Goal: Information Seeking & Learning: Understand process/instructions

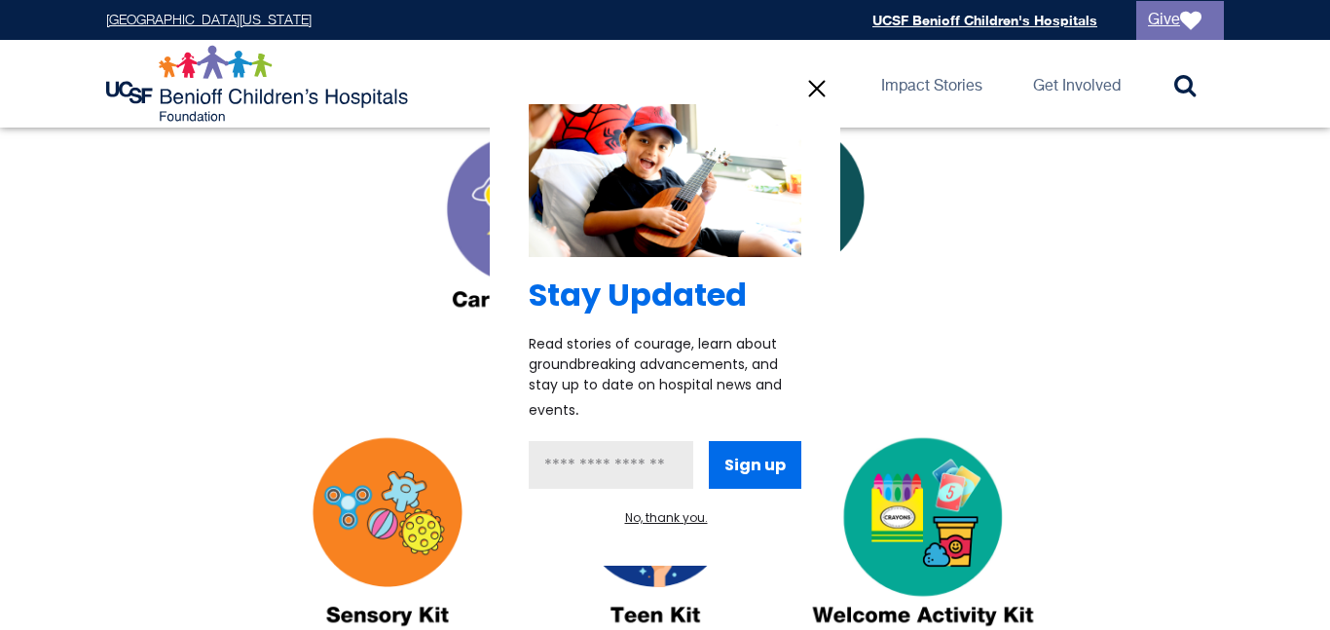
scroll to position [778, 0]
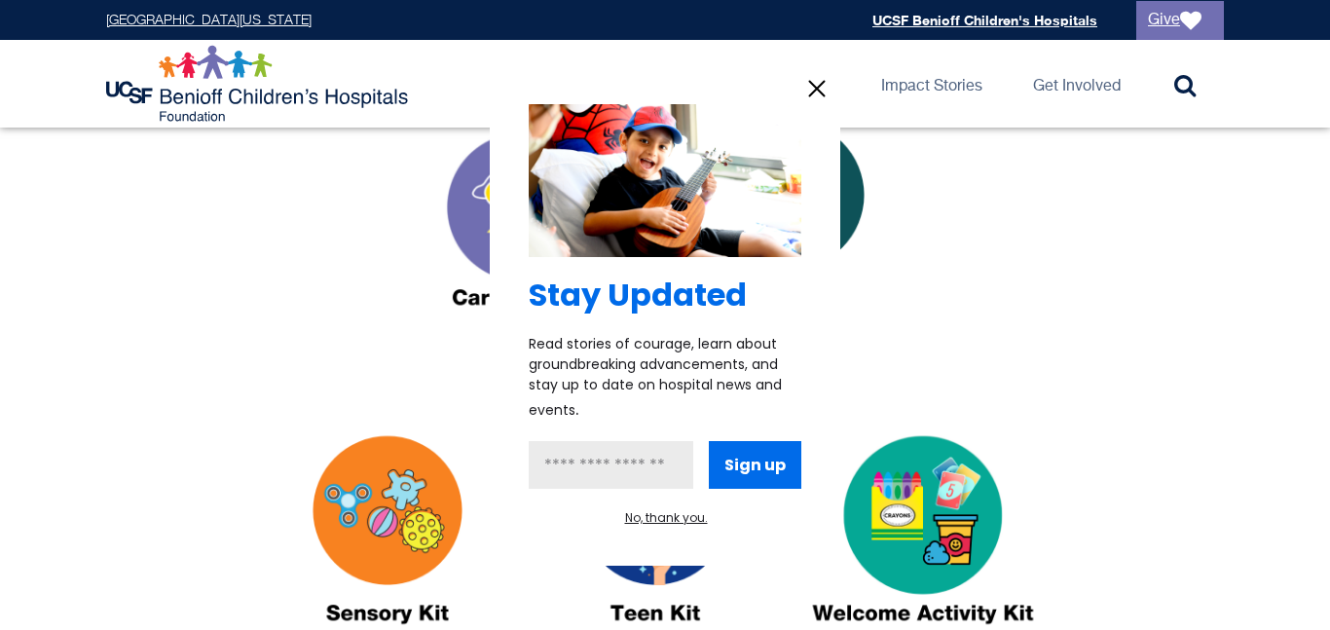
click at [415, 532] on div at bounding box center [665, 315] width 1330 height 630
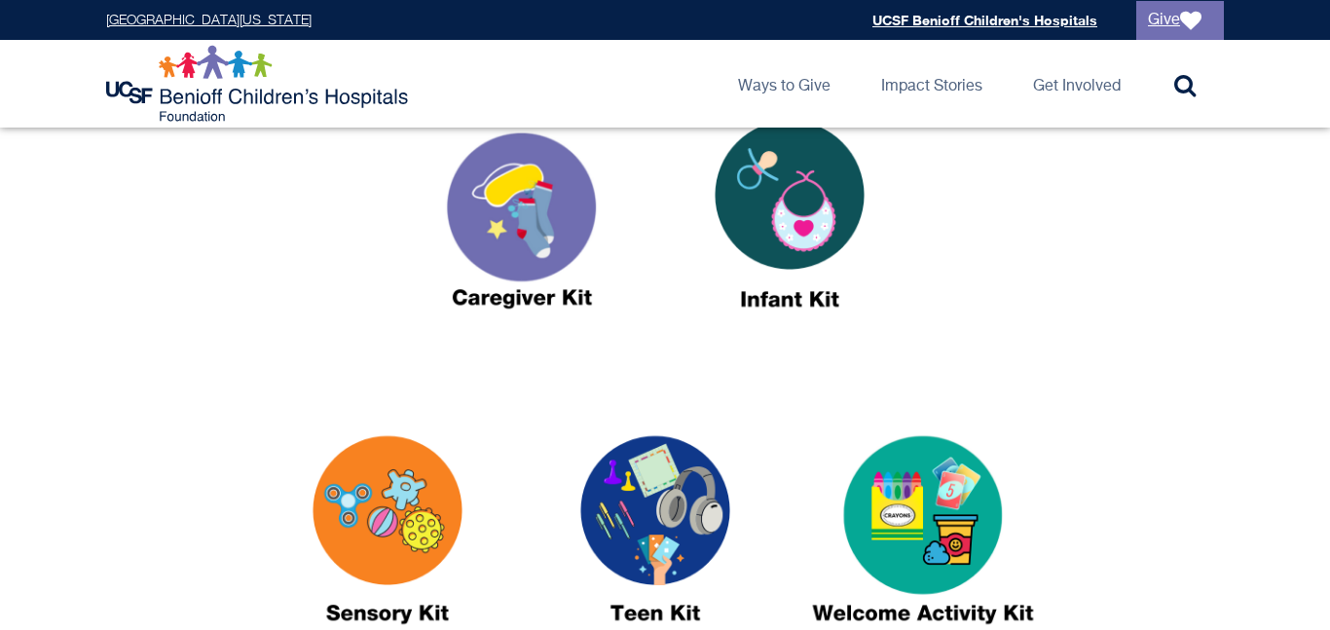
click at [394, 523] on img at bounding box center [387, 538] width 243 height 280
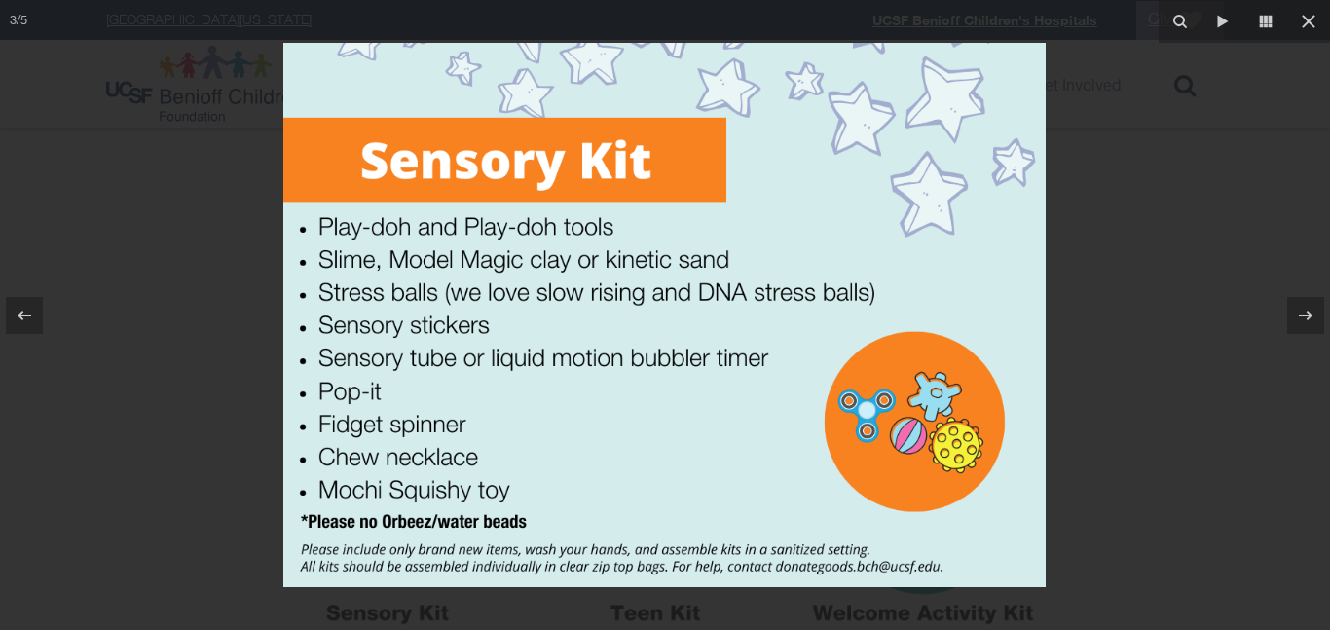
click at [1053, 375] on div at bounding box center [665, 315] width 1330 height 630
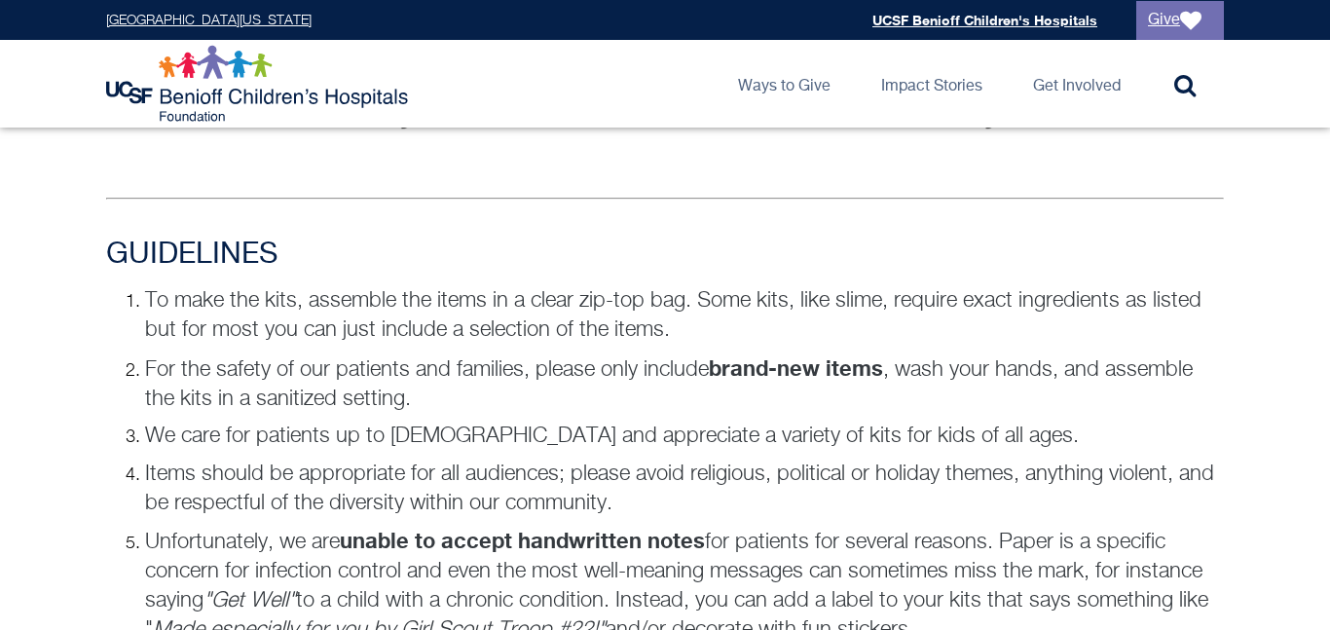
scroll to position [1275, 0]
drag, startPoint x: 749, startPoint y: 326, endPoint x: 528, endPoint y: 260, distance: 230.7
click at [528, 260] on div "GUIDELINES To make the kits, assemble the items in a clear zip-top bag. Some ki…" at bounding box center [665, 479] width 1153 height 484
click at [533, 275] on div "GUIDELINES To make the kits, assemble the items in a clear zip-top bag. Some ki…" at bounding box center [665, 479] width 1153 height 484
click at [522, 423] on p "We care for patients up to [DEMOGRAPHIC_DATA] and appreciate a variety of kits …" at bounding box center [684, 435] width 1079 height 29
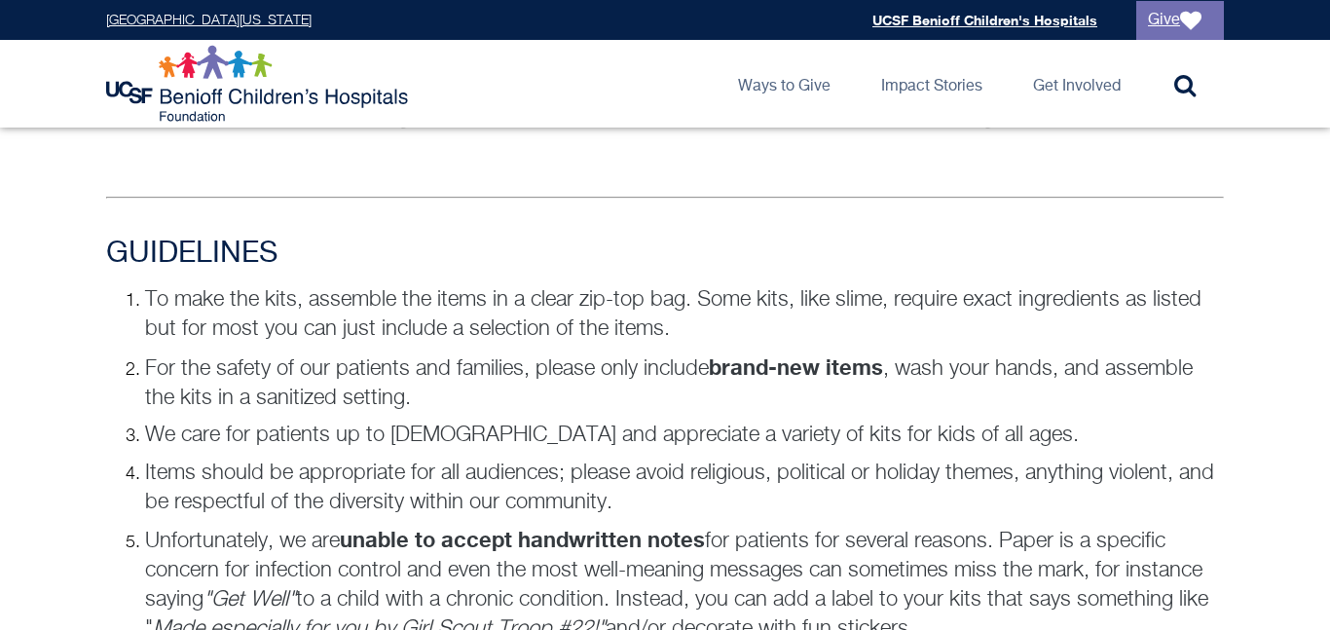
click at [522, 423] on p "We care for patients up to [DEMOGRAPHIC_DATA] and appreciate a variety of kits …" at bounding box center [684, 435] width 1079 height 29
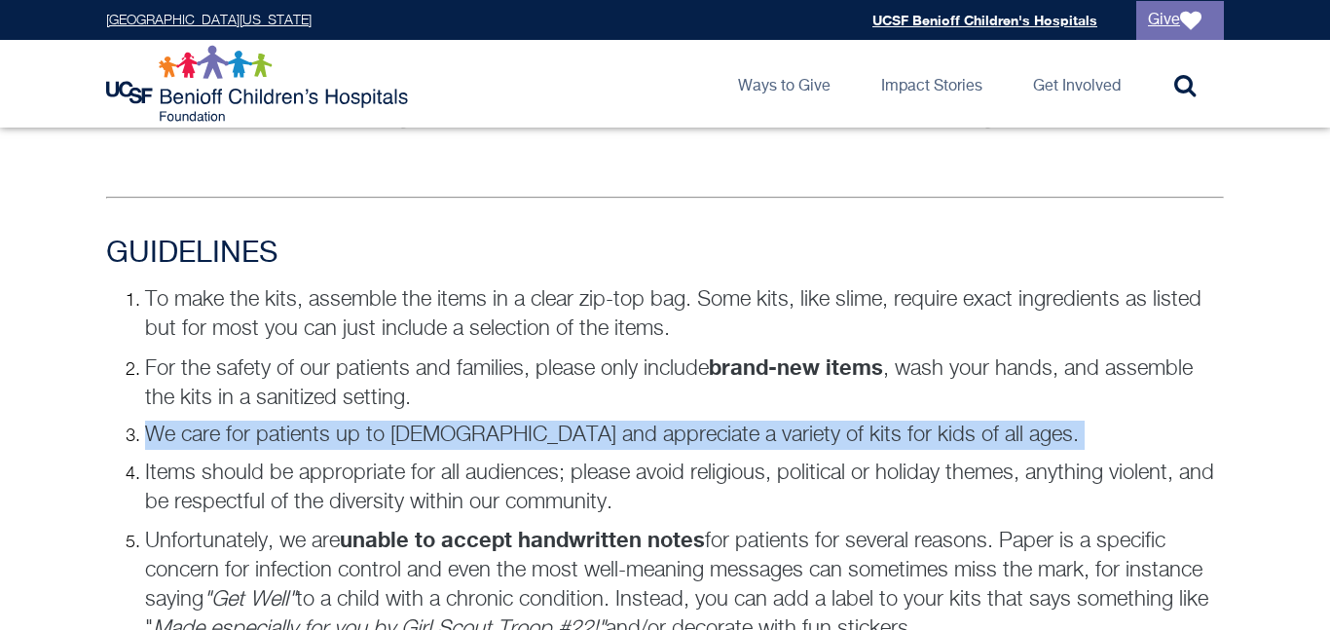
click at [522, 423] on p "We care for patients up to [DEMOGRAPHIC_DATA] and appreciate a variety of kits …" at bounding box center [684, 435] width 1079 height 29
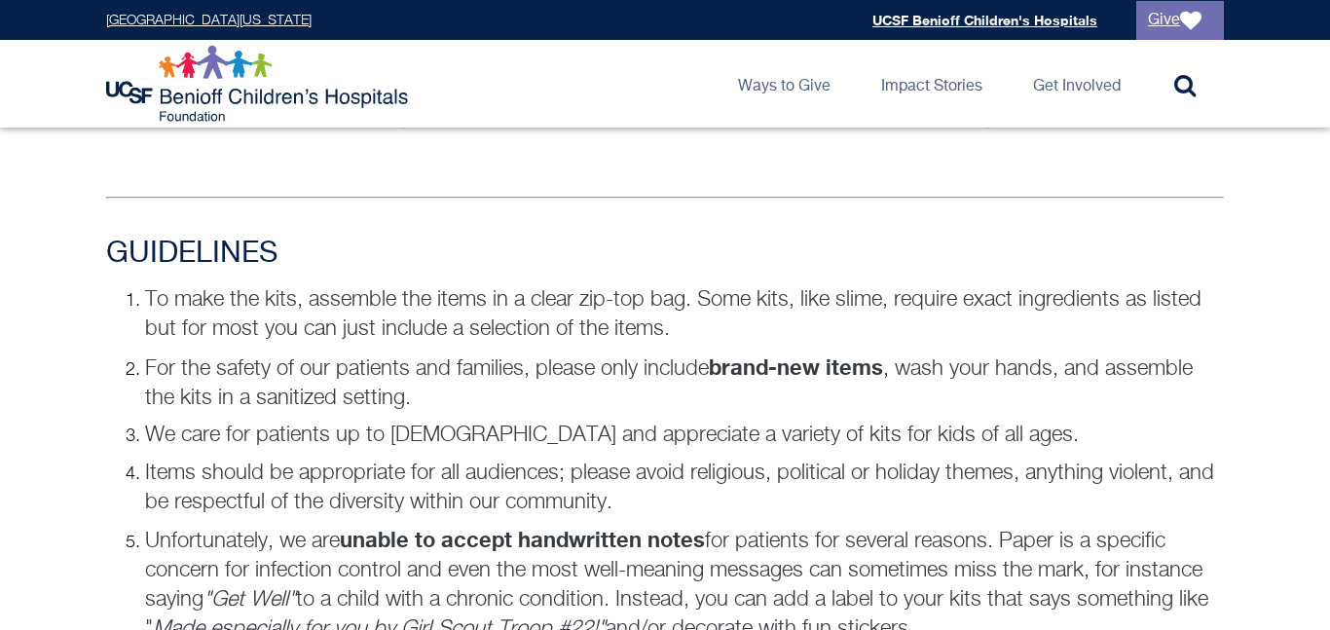
click at [522, 423] on p "We care for patients up to [DEMOGRAPHIC_DATA] and appreciate a variety of kits …" at bounding box center [684, 435] width 1079 height 29
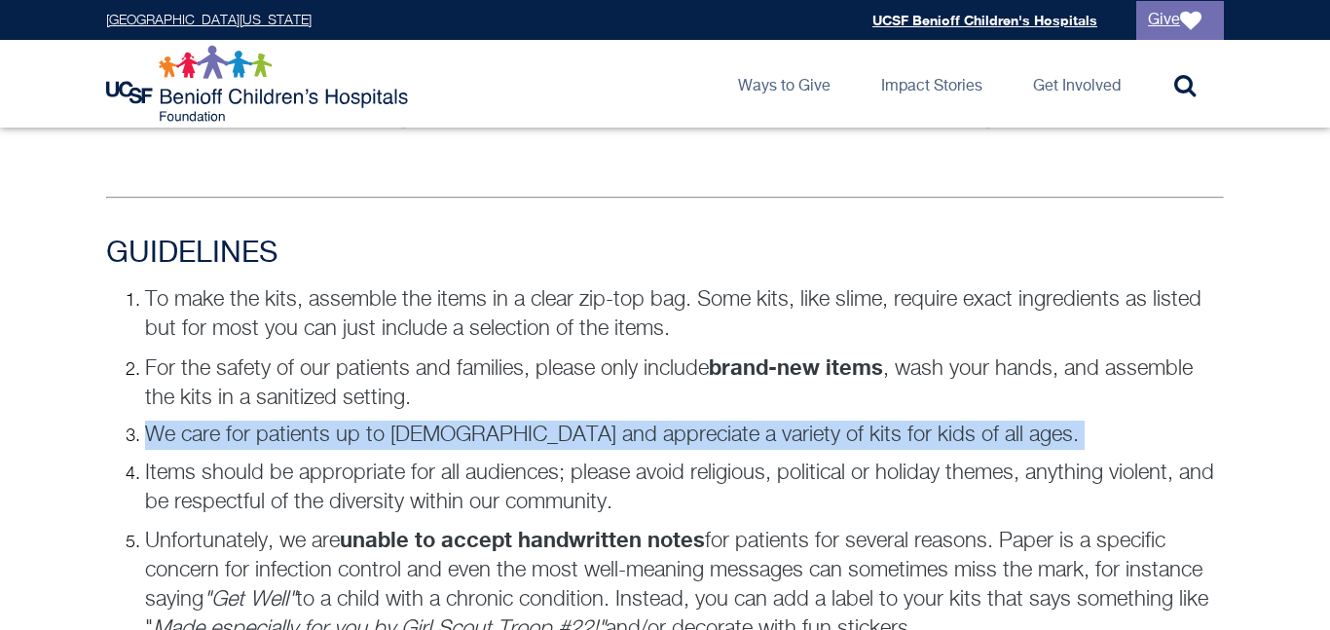
click at [522, 423] on p "We care for patients up to [DEMOGRAPHIC_DATA] and appreciate a variety of kits …" at bounding box center [684, 435] width 1079 height 29
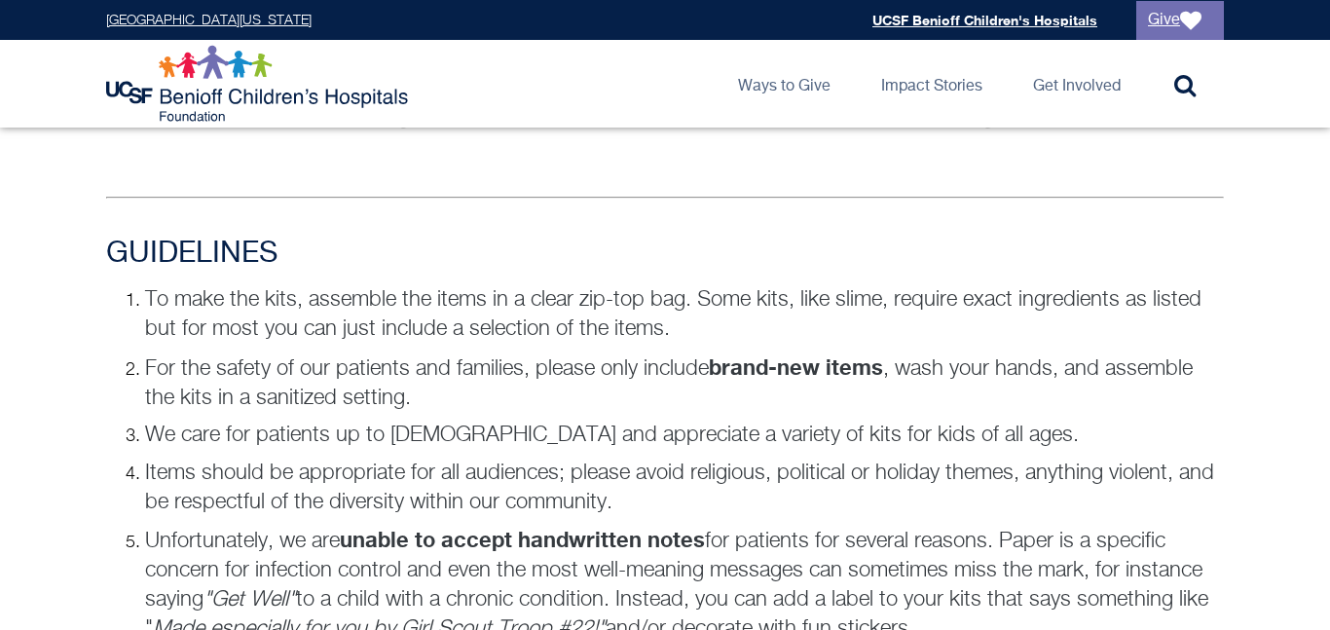
click at [522, 423] on p "We care for patients up to [DEMOGRAPHIC_DATA] and appreciate a variety of kits …" at bounding box center [684, 435] width 1079 height 29
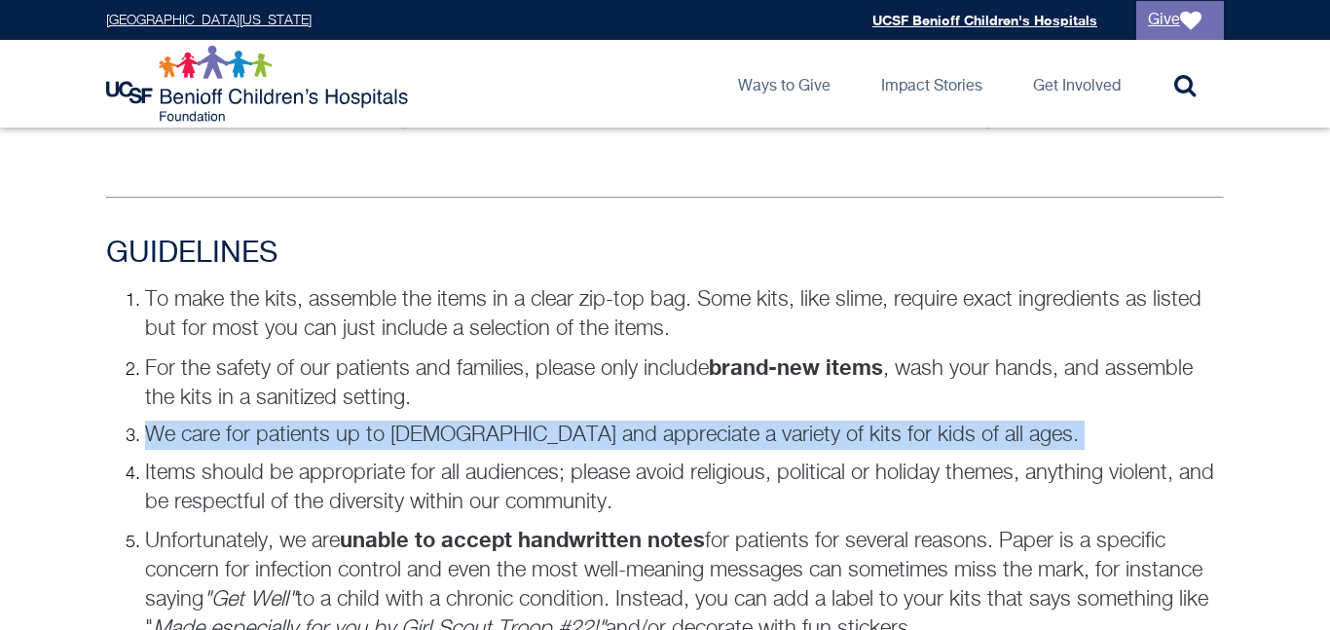
click at [522, 423] on p "We care for patients up to [DEMOGRAPHIC_DATA] and appreciate a variety of kits …" at bounding box center [684, 435] width 1079 height 29
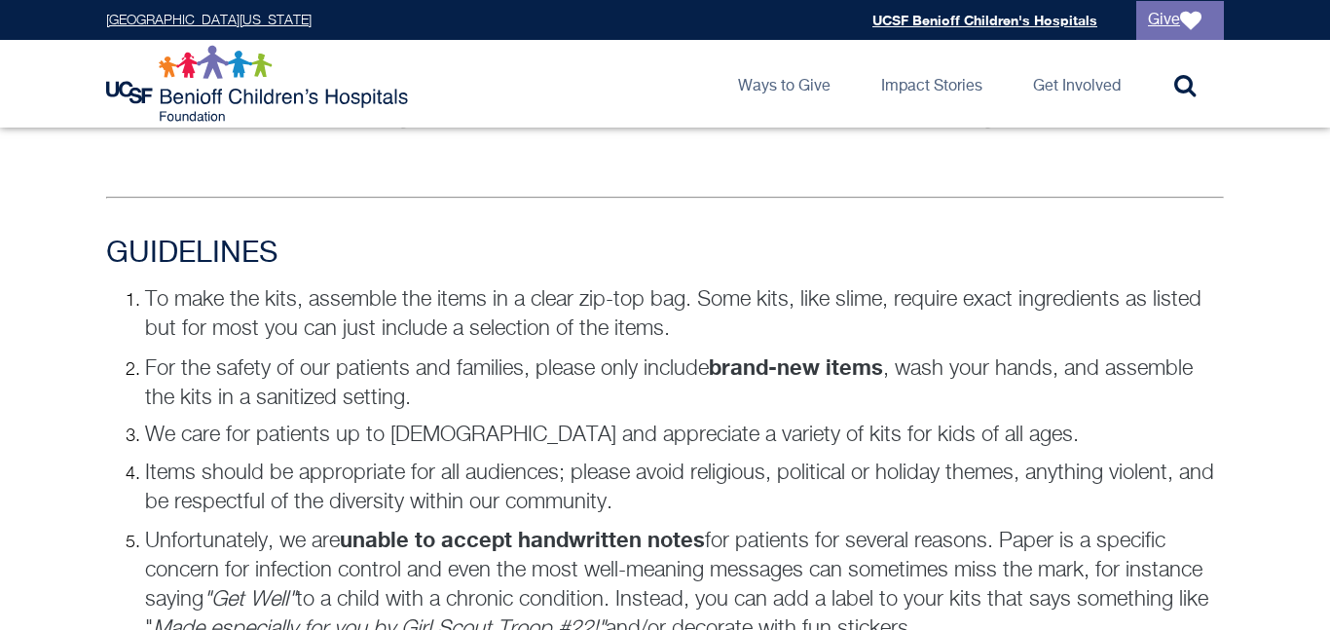
click at [522, 423] on p "We care for patients up to [DEMOGRAPHIC_DATA] and appreciate a variety of kits …" at bounding box center [684, 435] width 1079 height 29
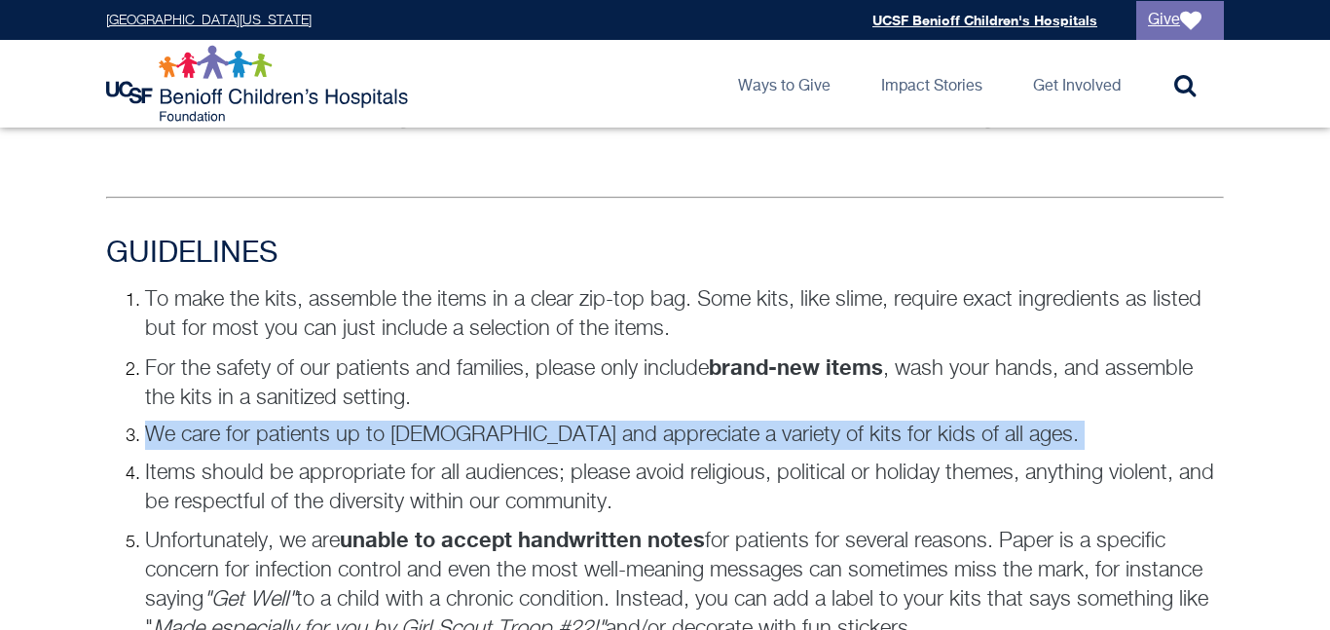
click at [522, 423] on p "We care for patients up to [DEMOGRAPHIC_DATA] and appreciate a variety of kits …" at bounding box center [684, 435] width 1079 height 29
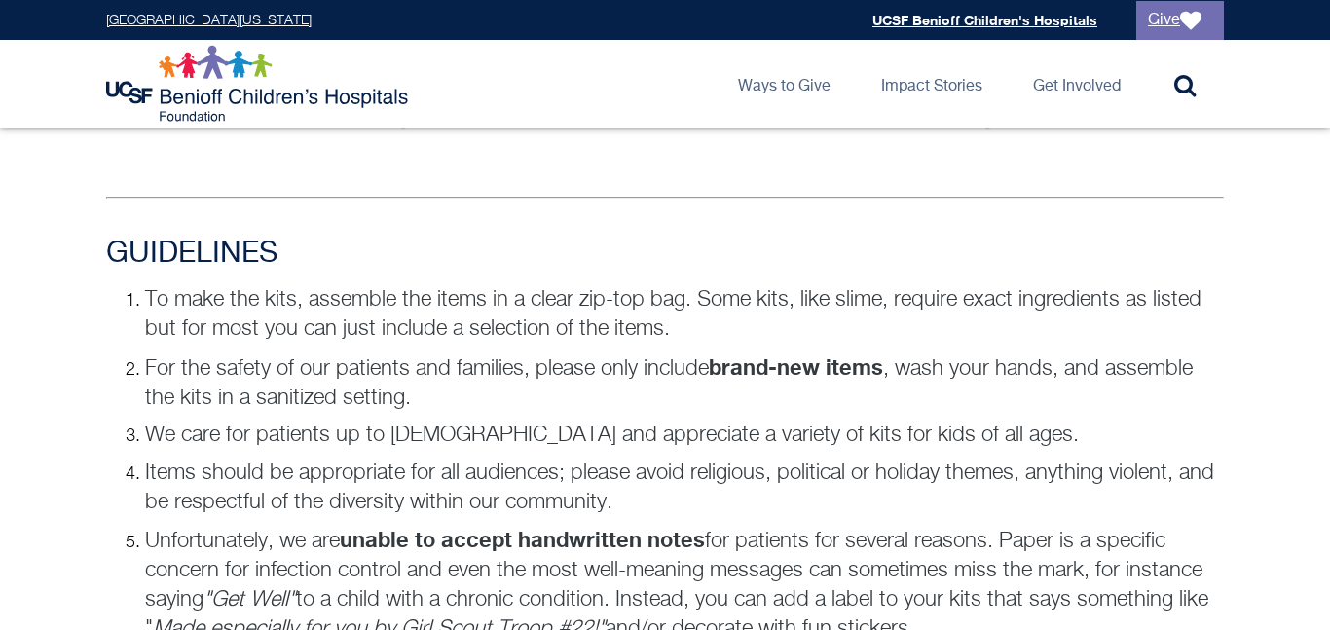
click at [522, 423] on p "We care for patients up to [DEMOGRAPHIC_DATA] and appreciate a variety of kits …" at bounding box center [684, 435] width 1079 height 29
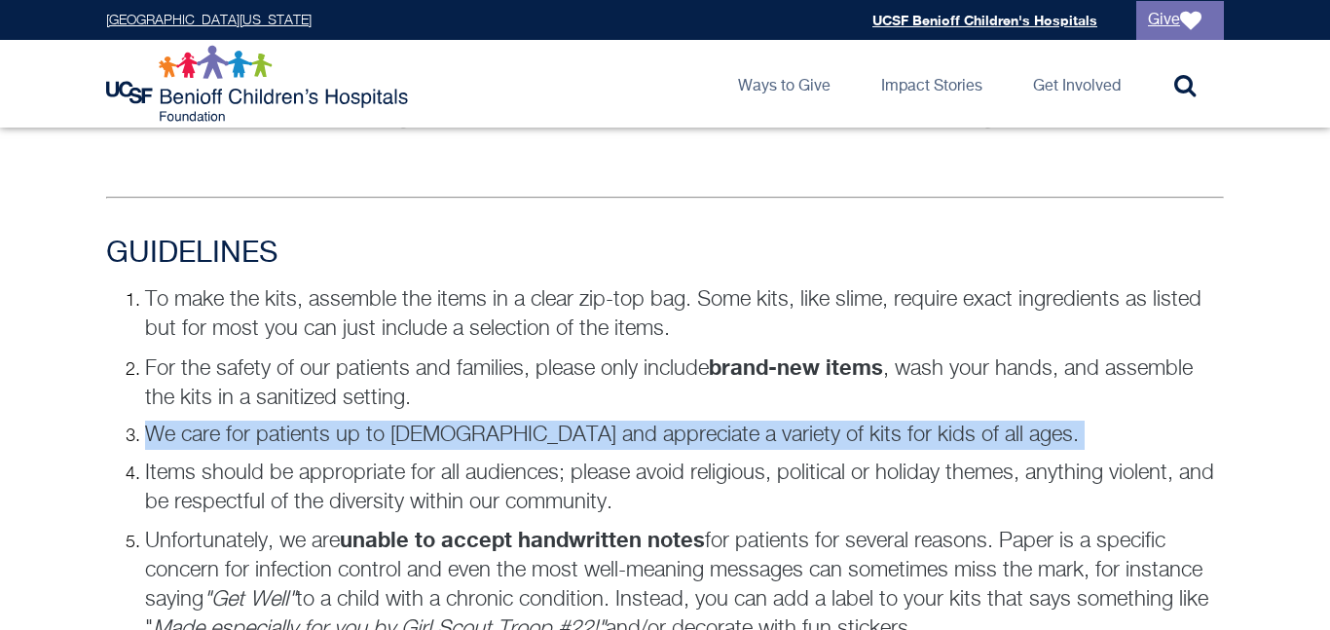
click at [522, 423] on p "We care for patients up to [DEMOGRAPHIC_DATA] and appreciate a variety of kits …" at bounding box center [684, 435] width 1079 height 29
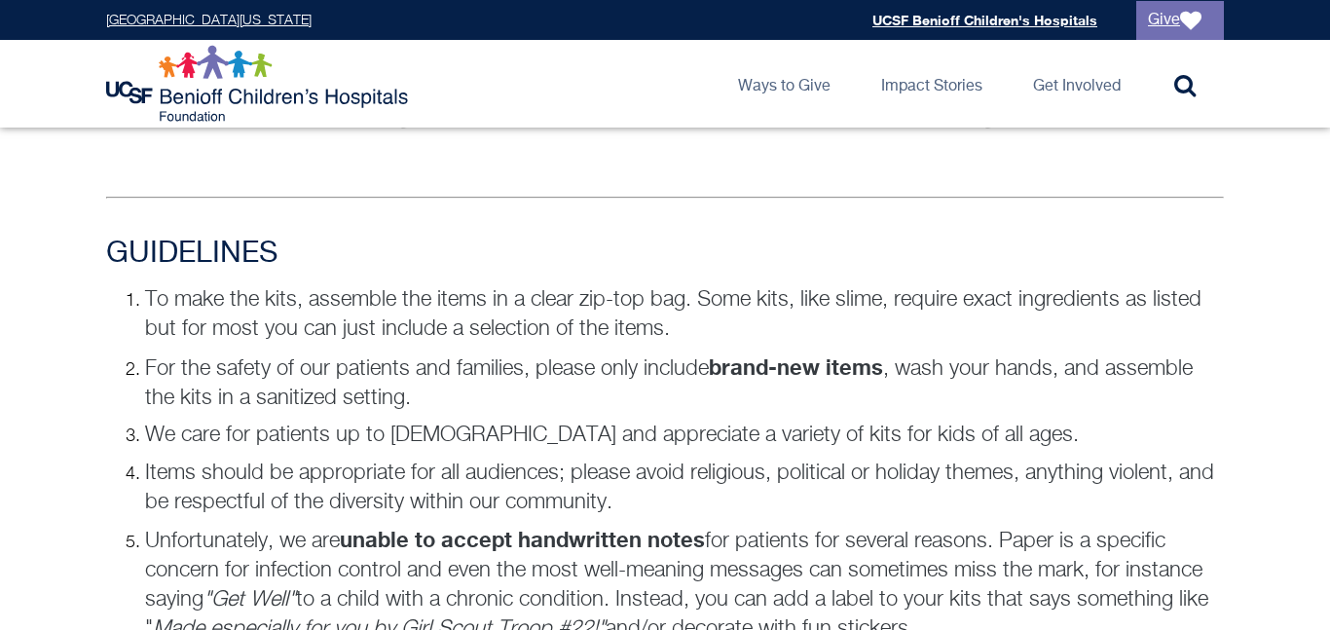
click at [522, 423] on p "We care for patients up to [DEMOGRAPHIC_DATA] and appreciate a variety of kits …" at bounding box center [684, 435] width 1079 height 29
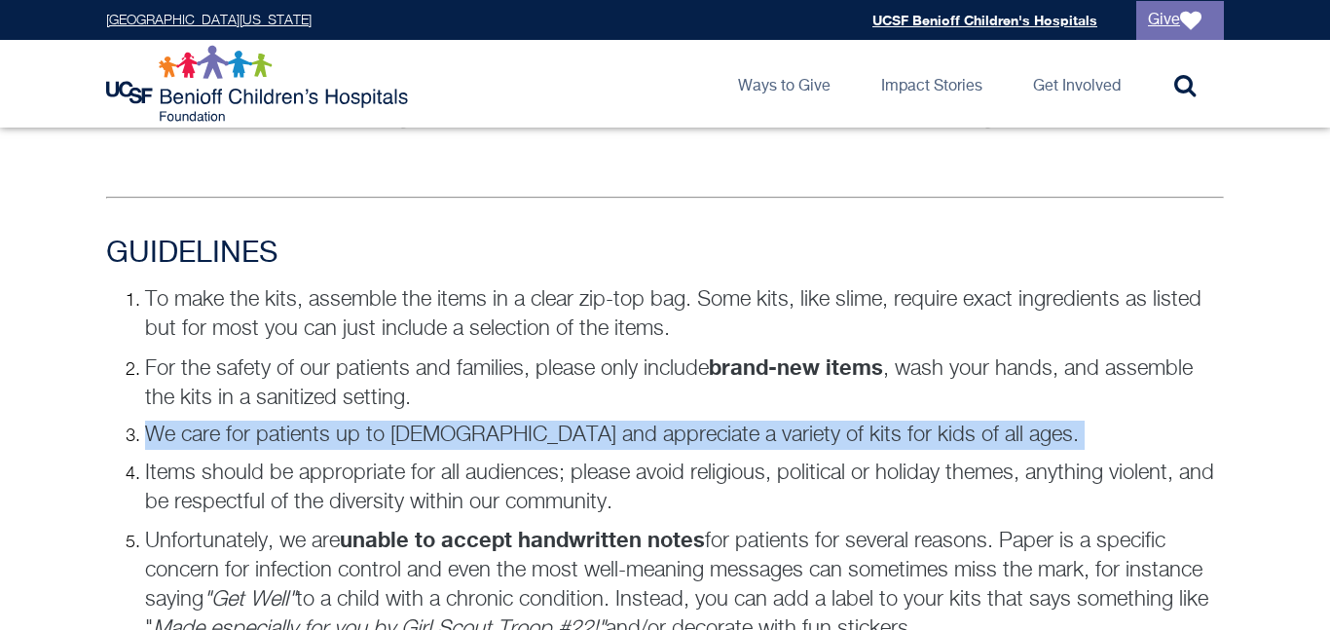
click at [522, 423] on p "We care for patients up to [DEMOGRAPHIC_DATA] and appreciate a variety of kits …" at bounding box center [684, 435] width 1079 height 29
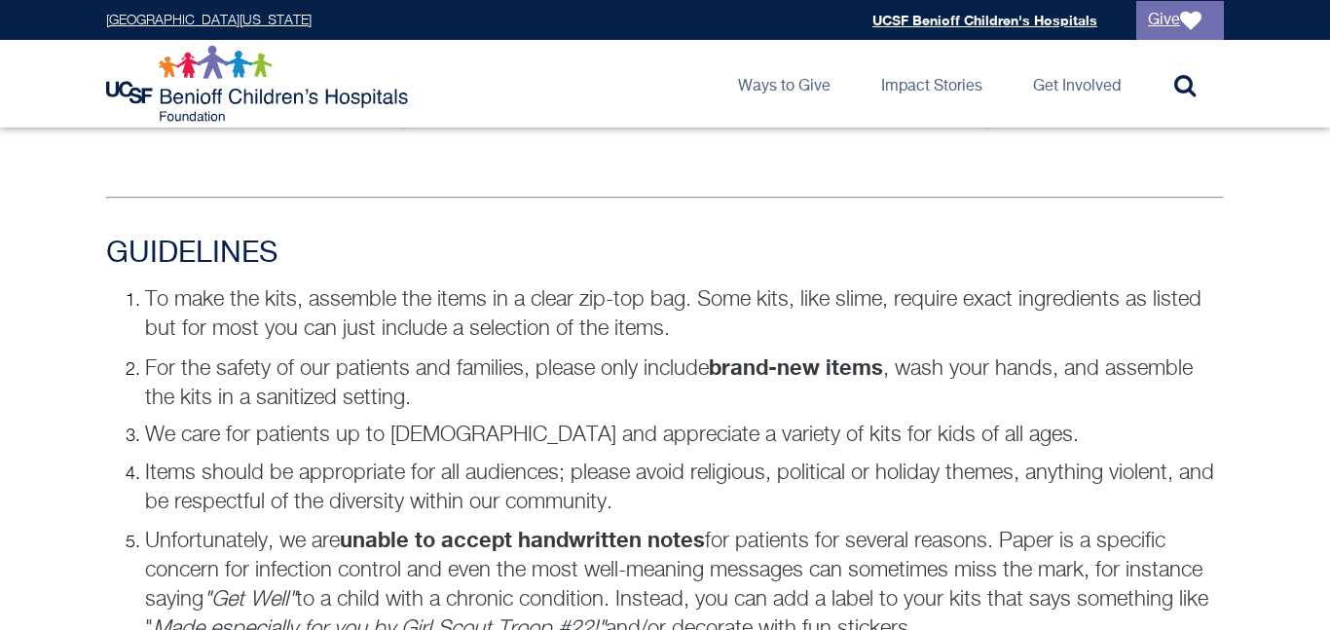
click at [522, 423] on p "We care for patients up to [DEMOGRAPHIC_DATA] and appreciate a variety of kits …" at bounding box center [684, 435] width 1079 height 29
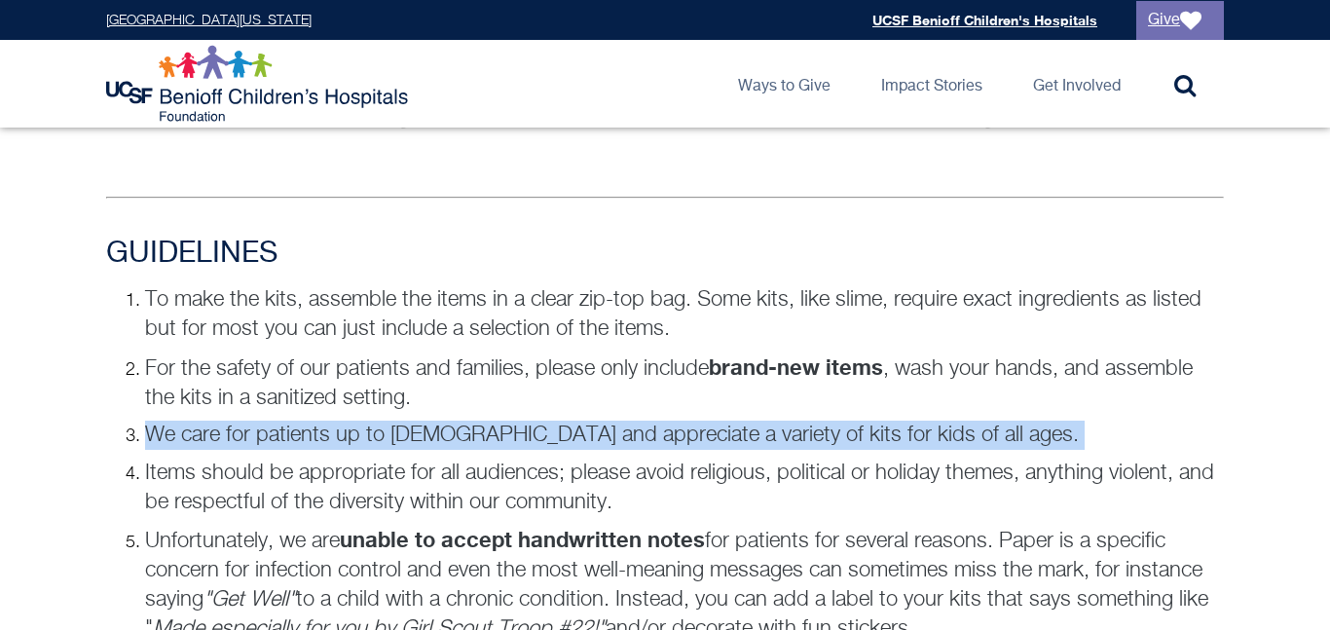
click at [522, 423] on p "We care for patients up to [DEMOGRAPHIC_DATA] and appreciate a variety of kits …" at bounding box center [684, 435] width 1079 height 29
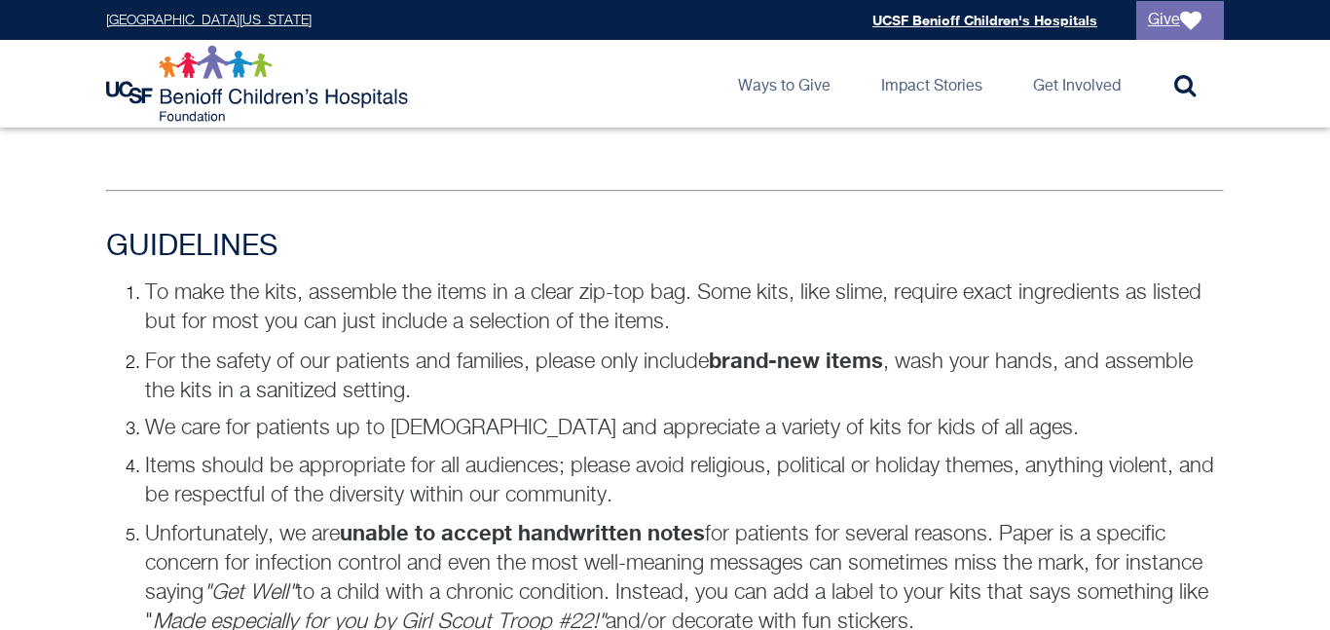
scroll to position [1282, 0]
click at [962, 611] on p "Unfortunately, we are unable to accept handwritten notes for patients for sever…" at bounding box center [684, 576] width 1079 height 119
drag, startPoint x: 962, startPoint y: 611, endPoint x: 853, endPoint y: 569, distance: 117.2
click at [853, 569] on p "Unfortunately, we are unable to accept handwritten notes for patients for sever…" at bounding box center [684, 575] width 1079 height 119
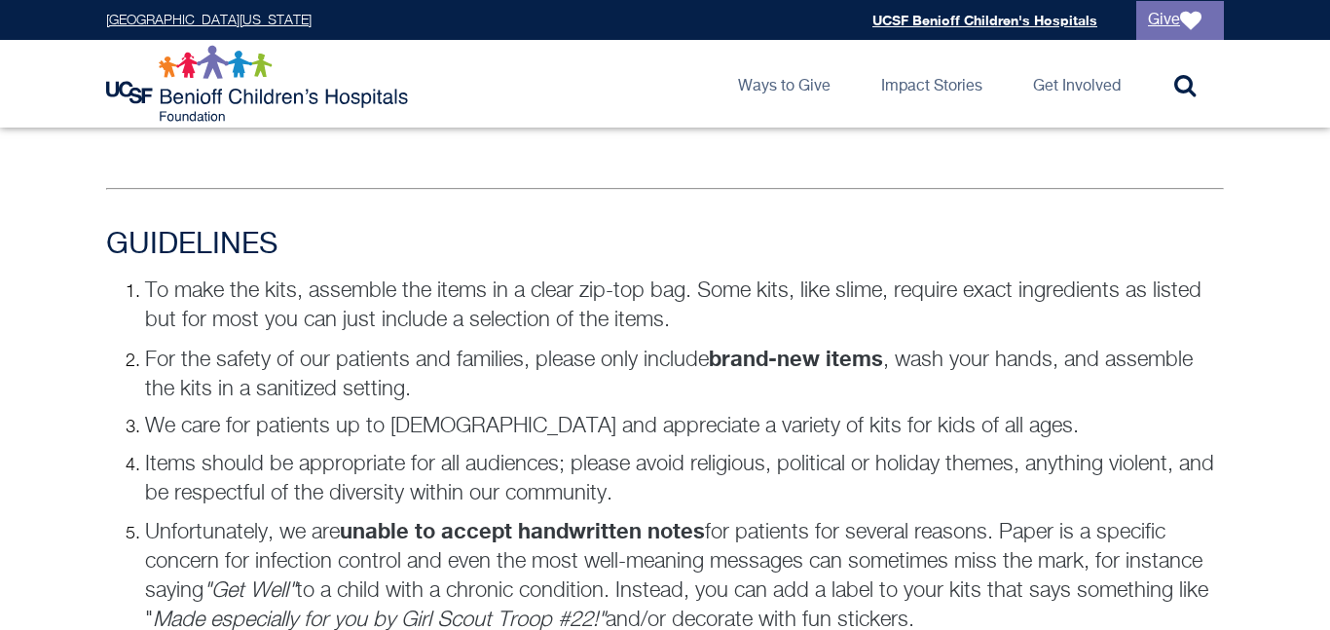
click at [853, 569] on p "Unfortunately, we are unable to accept handwritten notes for patients for sever…" at bounding box center [684, 575] width 1079 height 119
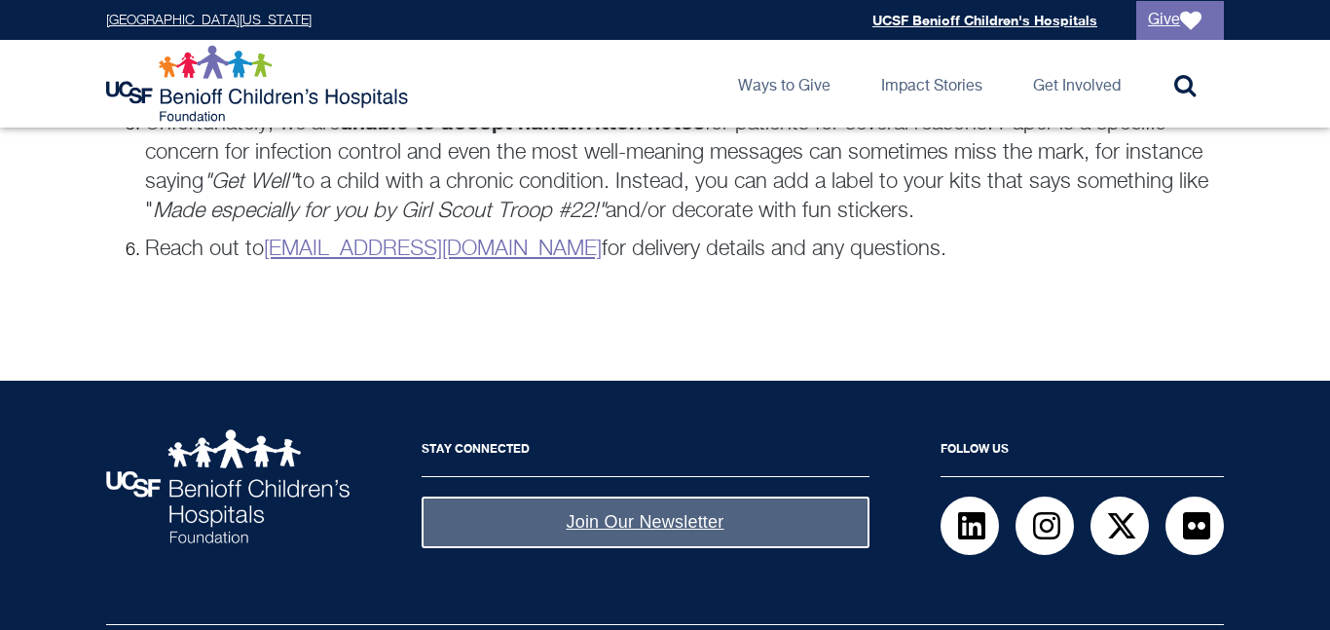
scroll to position [1681, 0]
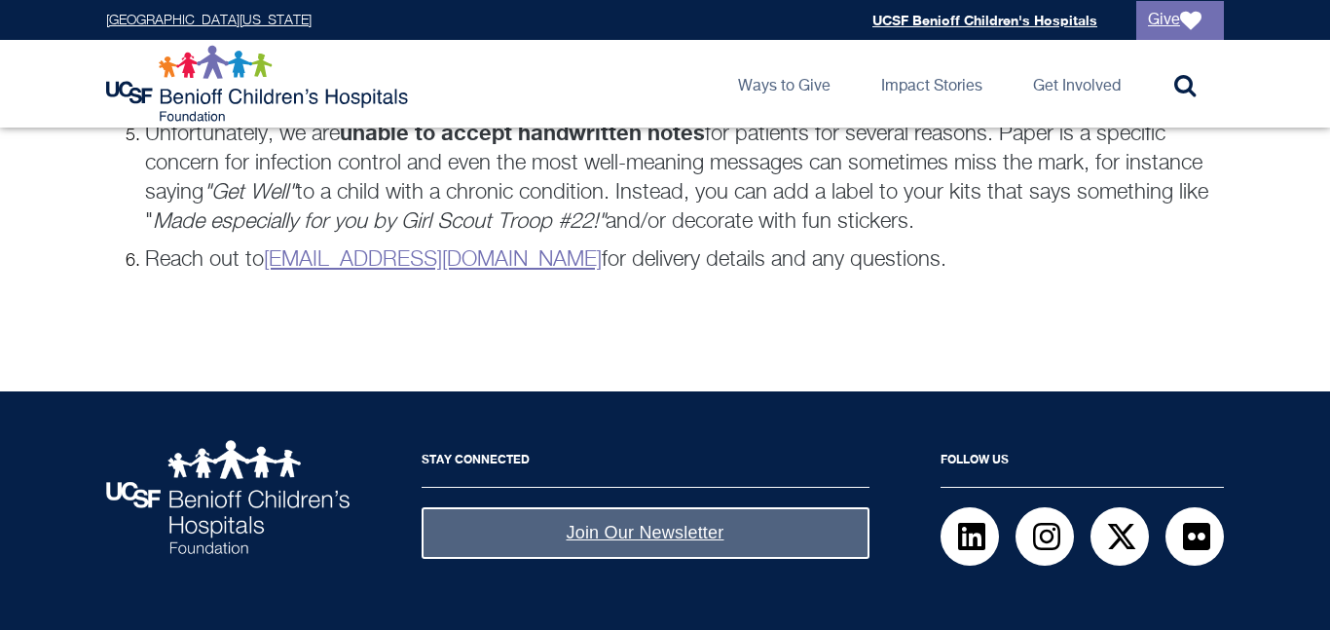
click at [741, 232] on p "Unfortunately, we are unable to accept handwritten notes for patients for sever…" at bounding box center [684, 177] width 1079 height 119
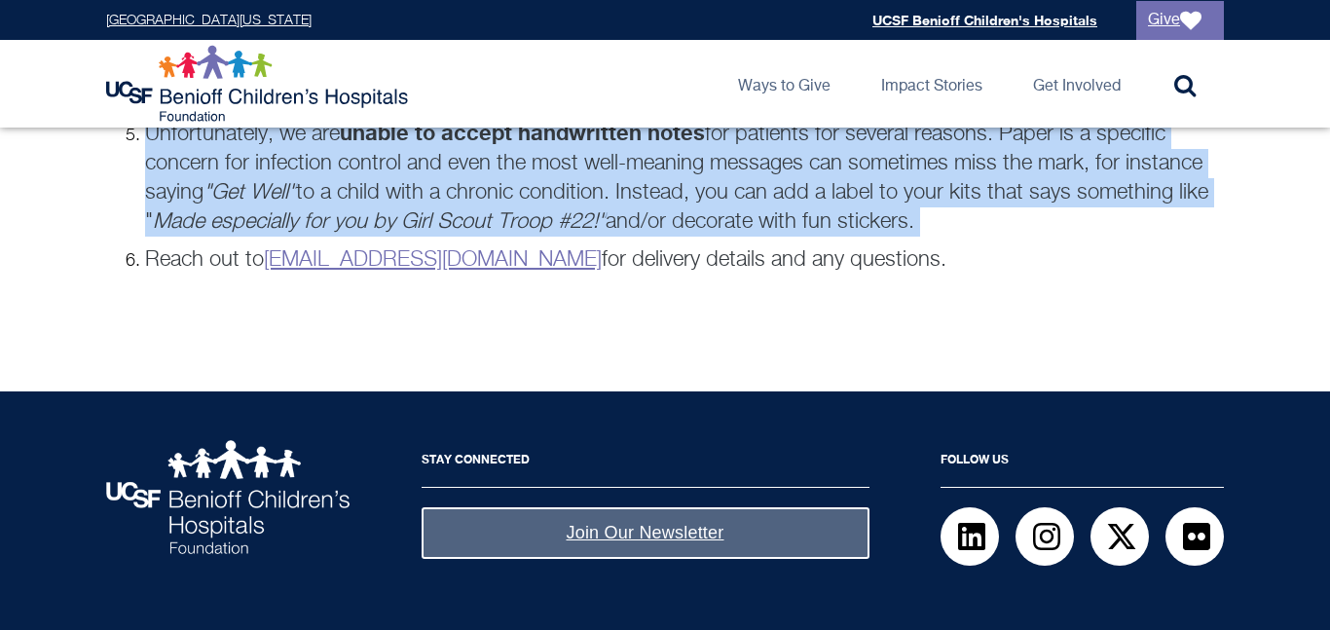
click at [959, 286] on div "GUIDELINES To make the kits, assemble the items in a clear zip-top bag. Some ki…" at bounding box center [665, 72] width 1153 height 484
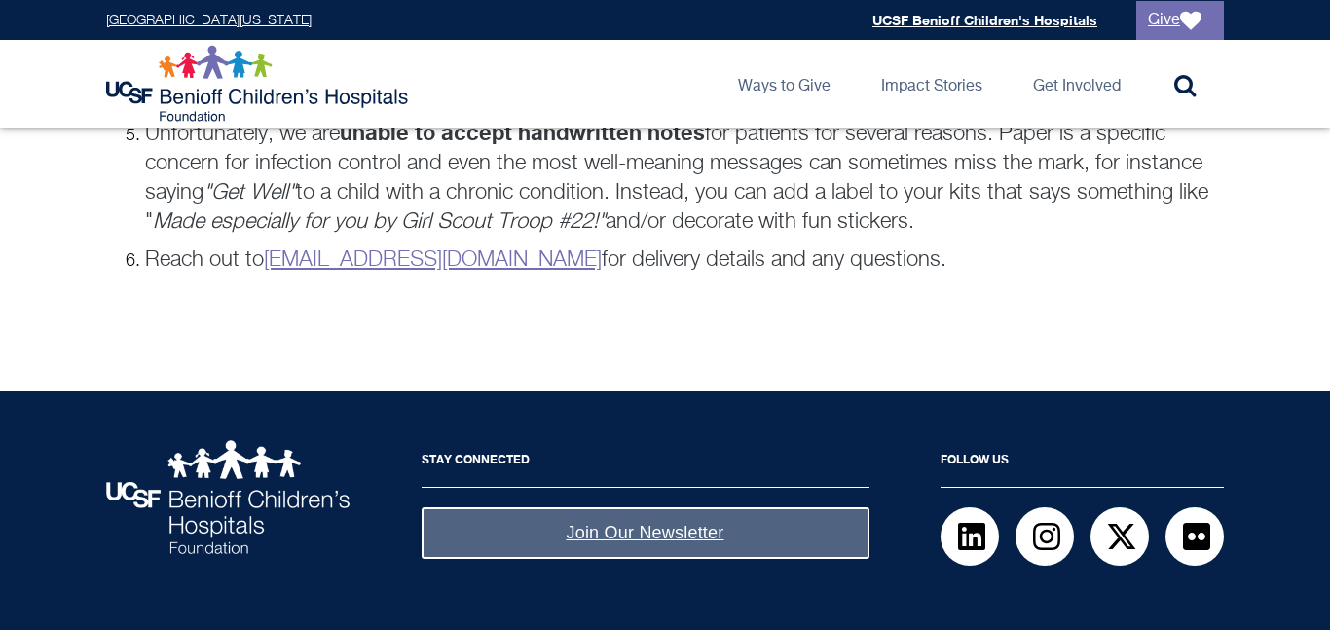
click at [959, 286] on div "GUIDELINES To make the kits, assemble the items in a clear zip-top bag. Some ki…" at bounding box center [665, 72] width 1153 height 484
